Goal: Information Seeking & Learning: Learn about a topic

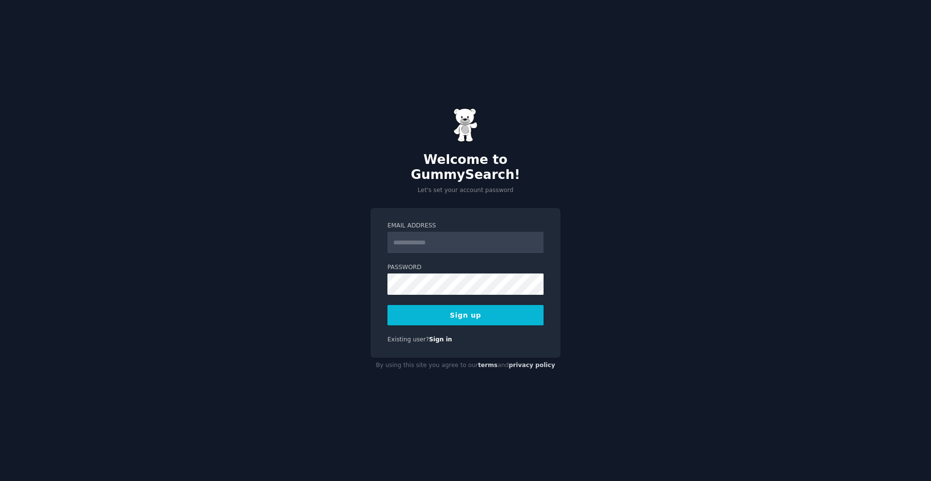
click at [468, 232] on input "Email Address" at bounding box center [465, 242] width 156 height 21
type input "**********"
click at [497, 311] on button "Sign up" at bounding box center [465, 315] width 156 height 20
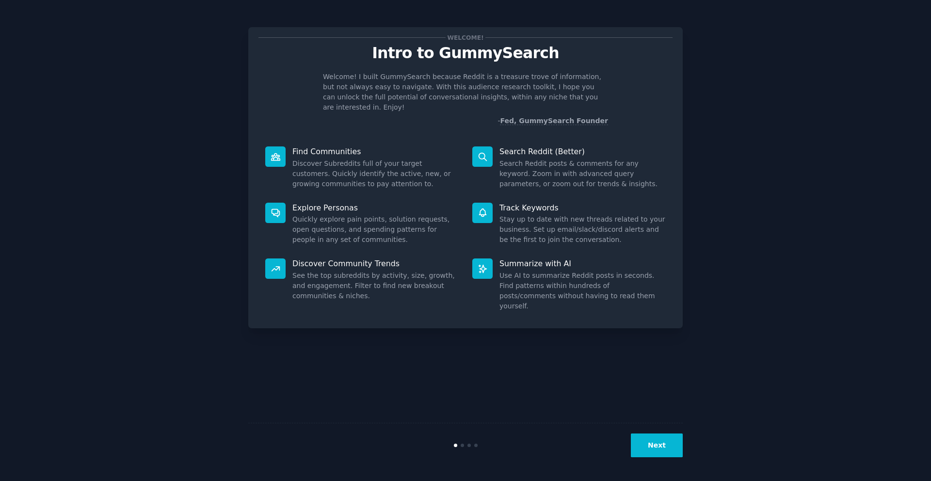
click at [538, 146] on p "Search Reddit (Better)" at bounding box center [582, 151] width 166 height 10
click at [676, 444] on button "Next" at bounding box center [657, 445] width 52 height 24
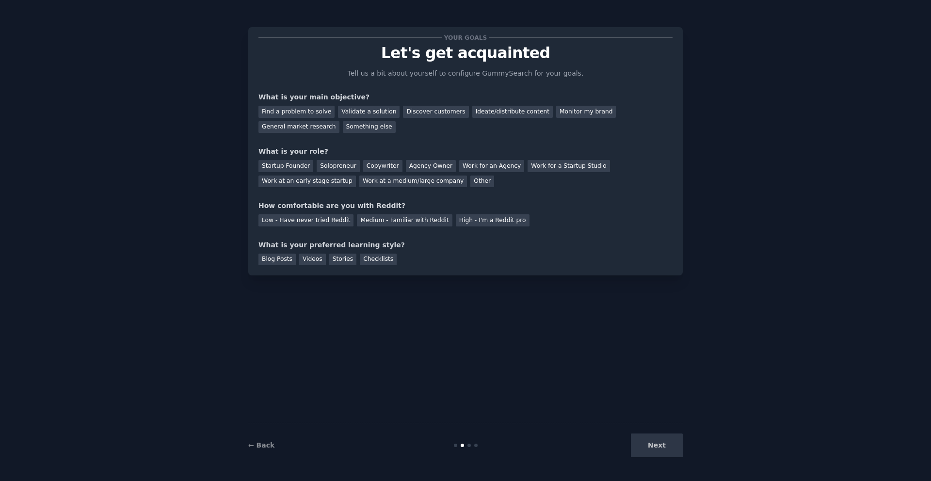
click at [676, 444] on div "Next" at bounding box center [609, 445] width 145 height 24
click at [350, 110] on div "Validate a solution" at bounding box center [369, 112] width 62 height 12
click at [309, 111] on div "Find a problem to solve" at bounding box center [296, 112] width 76 height 12
click at [438, 113] on div "Discover customers" at bounding box center [435, 112] width 65 height 12
click at [315, 111] on div "Find a problem to solve" at bounding box center [296, 112] width 76 height 12
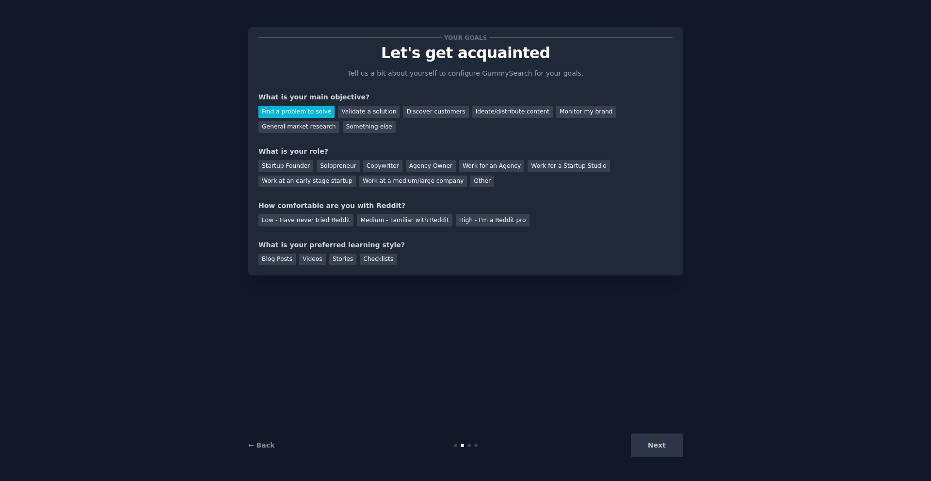
click at [672, 442] on div "Next" at bounding box center [609, 445] width 145 height 24
click at [325, 167] on div "Solopreneur" at bounding box center [337, 166] width 43 height 12
click at [423, 217] on div "Medium - Familiar with Reddit" at bounding box center [404, 220] width 95 height 12
click at [307, 259] on div "Videos" at bounding box center [312, 259] width 27 height 12
click at [668, 447] on button "Next" at bounding box center [657, 445] width 52 height 24
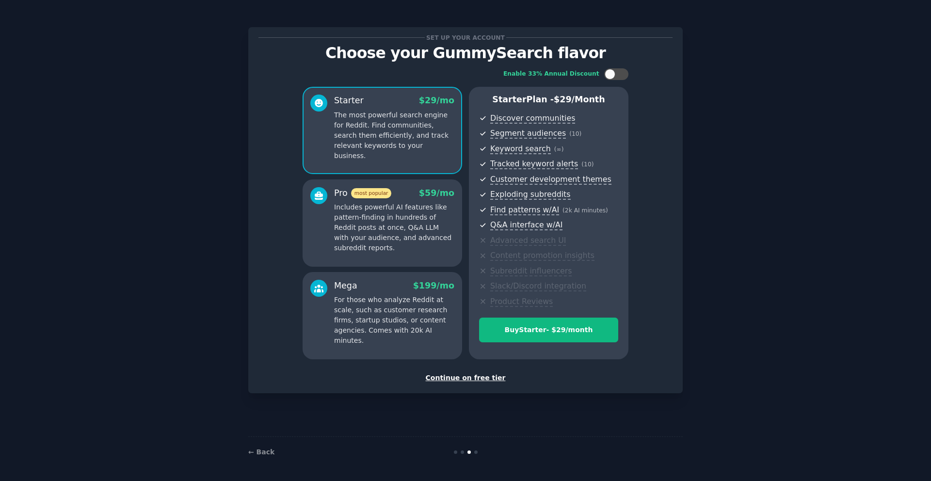
click at [465, 375] on div "Continue on free tier" at bounding box center [465, 378] width 414 height 10
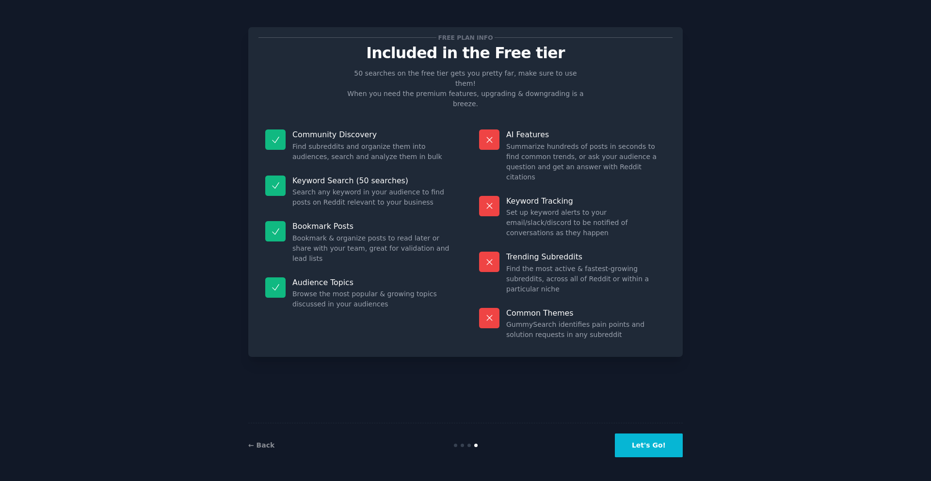
click at [647, 446] on button "Let's Go!" at bounding box center [649, 445] width 68 height 24
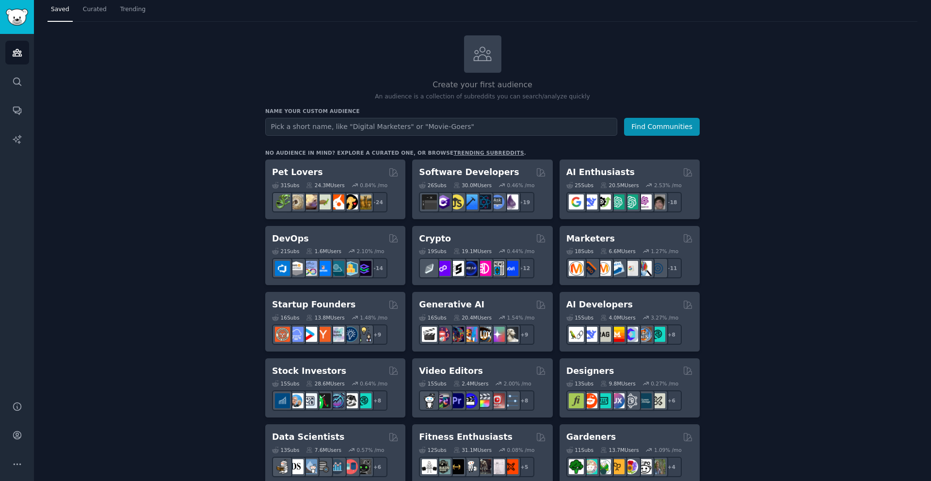
scroll to position [167, 0]
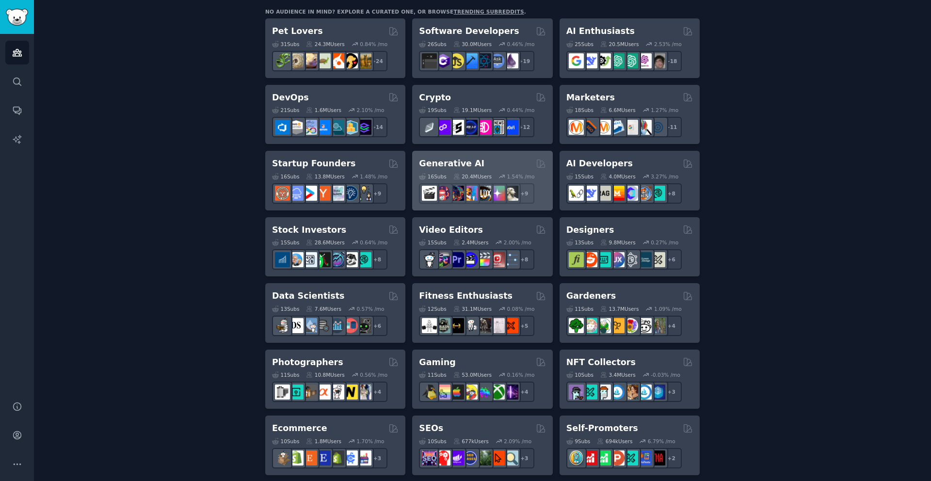
click at [489, 167] on div "Generative AI" at bounding box center [482, 164] width 126 height 12
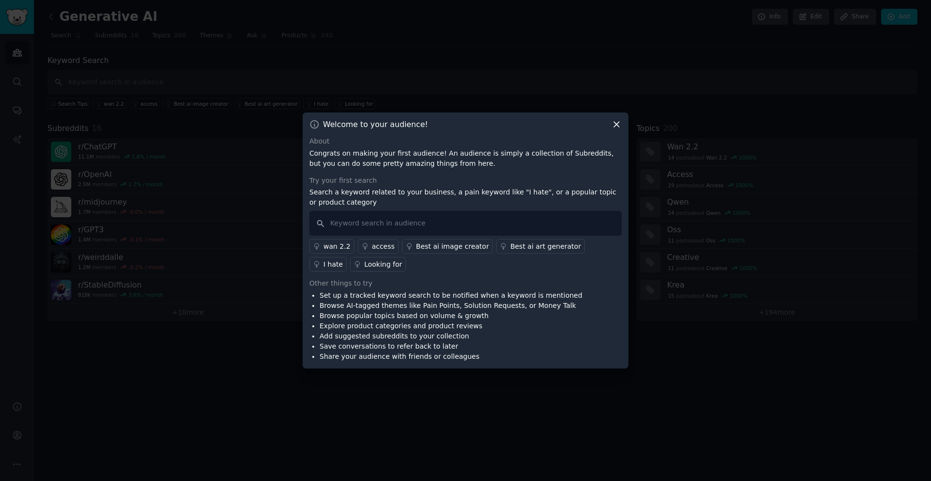
click at [616, 123] on icon at bounding box center [616, 124] width 10 height 10
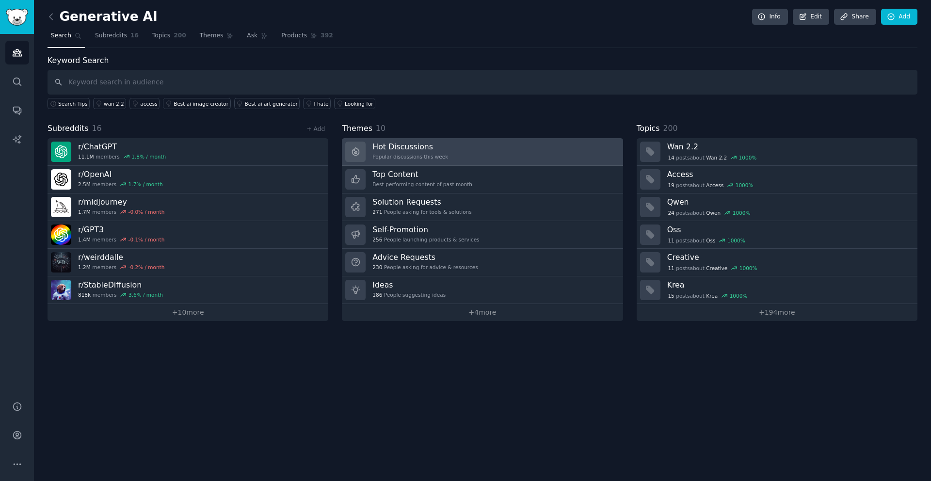
click at [415, 159] on div "Popular discussions this week" at bounding box center [410, 156] width 76 height 7
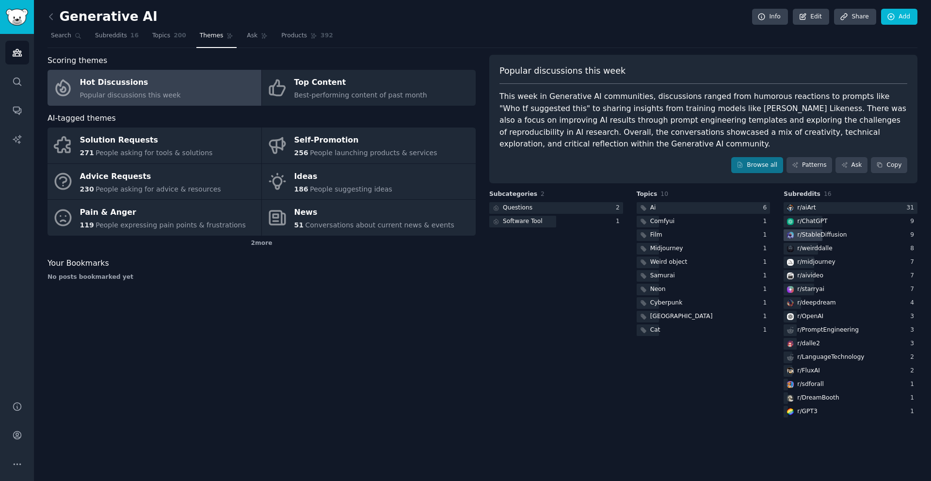
click at [837, 231] on div "r/ StableDiffusion" at bounding box center [821, 235] width 49 height 9
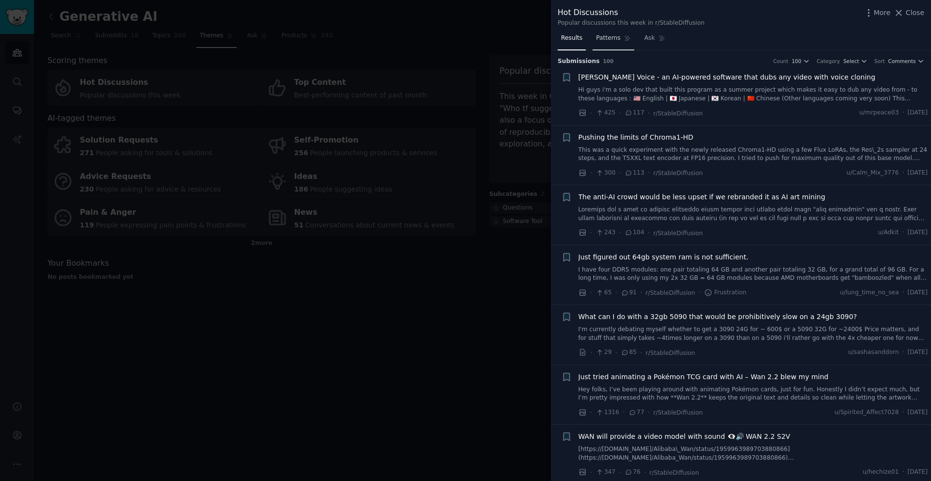
click at [603, 34] on span "Patterns" at bounding box center [608, 38] width 24 height 9
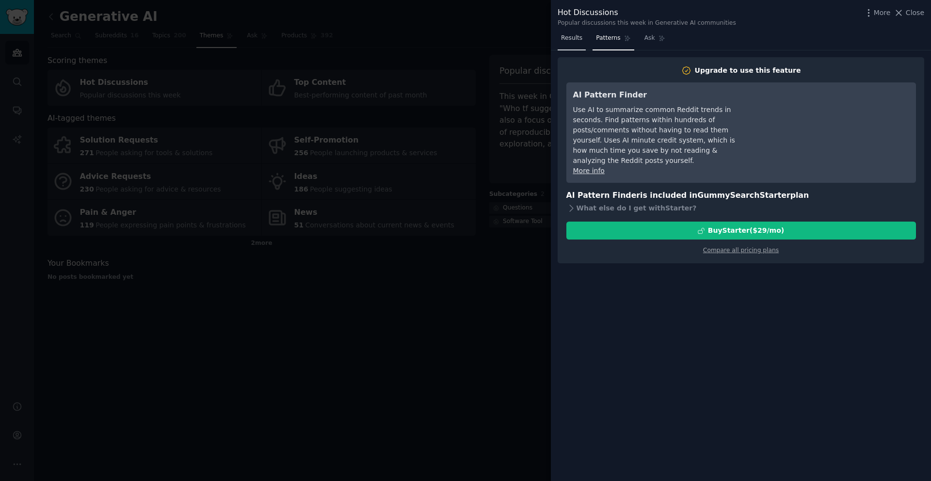
click at [572, 37] on span "Results" at bounding box center [571, 38] width 21 height 9
